Goal: Obtain resource: Download file/media

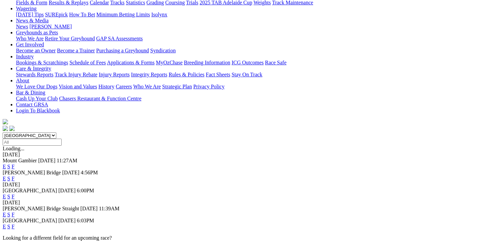
scroll to position [116, 0]
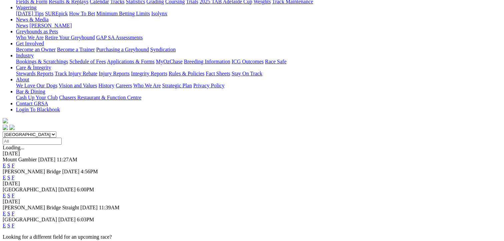
click at [15, 223] on link "F" at bounding box center [13, 226] width 3 height 6
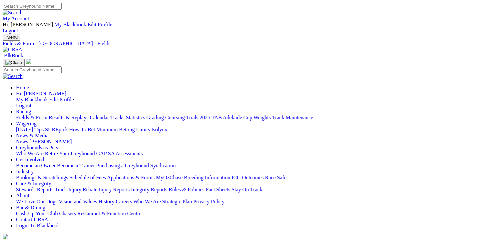
click at [360, 87] on link "CSV (Excel)" at bounding box center [346, 84] width 27 height 6
